Goal: Find specific page/section: Find specific page/section

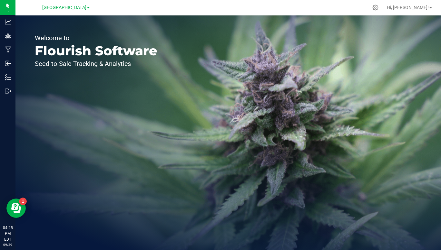
click at [81, 8] on span "[GEOGRAPHIC_DATA]" at bounding box center [64, 7] width 44 height 5
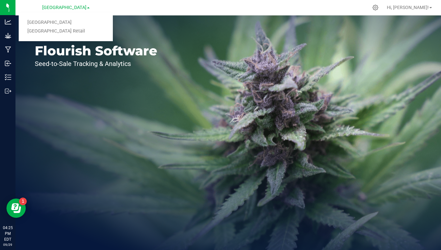
click at [63, 34] on link "[GEOGRAPHIC_DATA] Retail" at bounding box center [66, 31] width 94 height 9
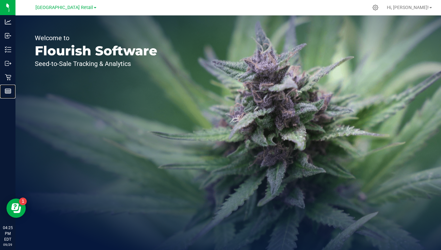
click at [0, 0] on p "Reports" at bounding box center [0, 0] width 0 height 0
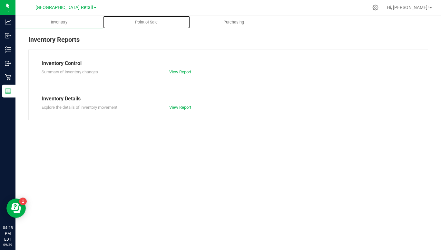
click at [144, 23] on span "Point of Sale" at bounding box center [146, 22] width 40 height 6
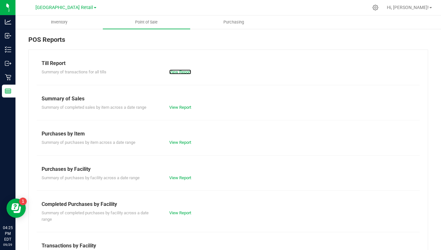
click at [176, 72] on link "View Report" at bounding box center [180, 72] width 22 height 5
